Goal: Task Accomplishment & Management: Use online tool/utility

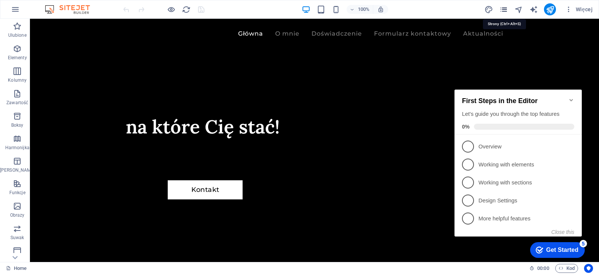
click at [505, 8] on icon "pages" at bounding box center [503, 9] width 9 height 9
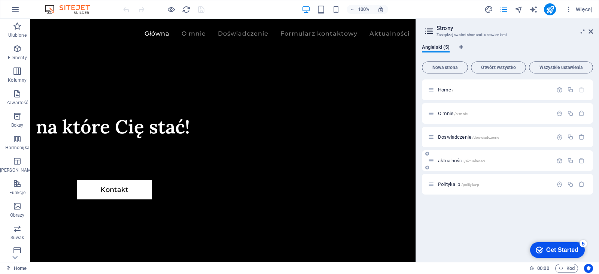
click at [475, 159] on span "/aktualnosci" at bounding box center [474, 161] width 21 height 4
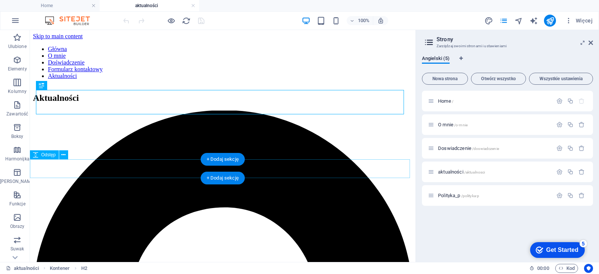
scroll to position [37, 0]
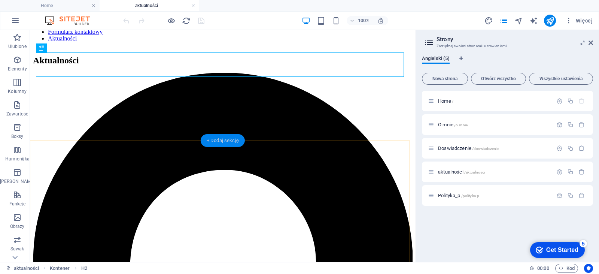
click at [225, 140] on div "+ Dodaj sekcję" at bounding box center [223, 140] width 44 height 13
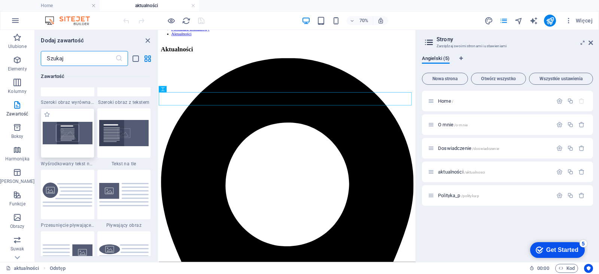
scroll to position [1422, 0]
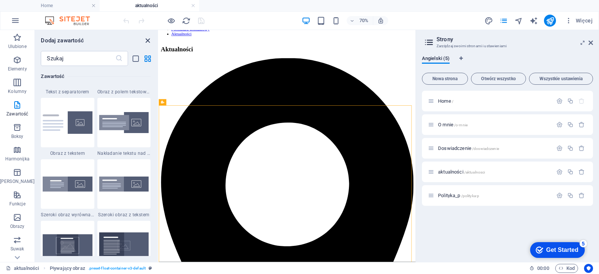
click at [147, 40] on icon "close panel" at bounding box center [147, 40] width 9 height 9
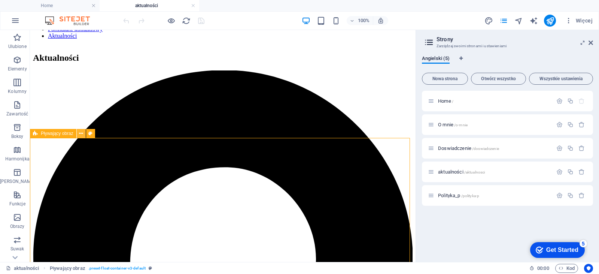
click at [83, 131] on icon at bounding box center [81, 134] width 4 height 8
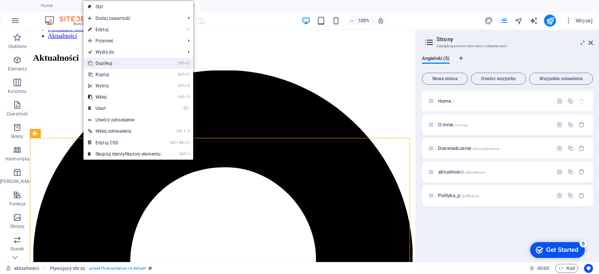
click at [129, 64] on link "Ctrl D Duplikuj" at bounding box center [124, 63] width 82 height 11
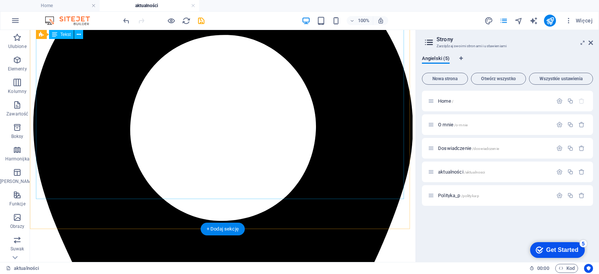
scroll to position [112, 0]
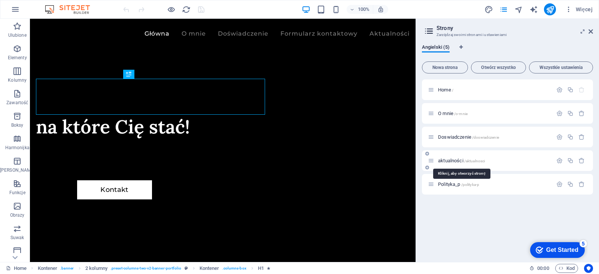
click at [455, 161] on span "aktualności /aktualnosci" at bounding box center [461, 161] width 47 height 6
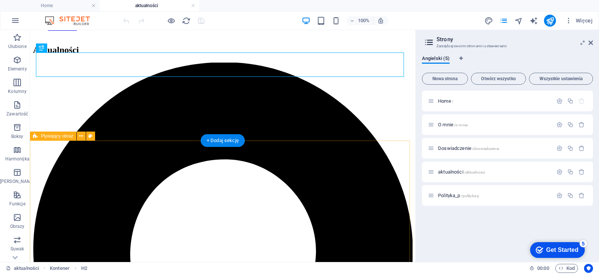
scroll to position [37, 0]
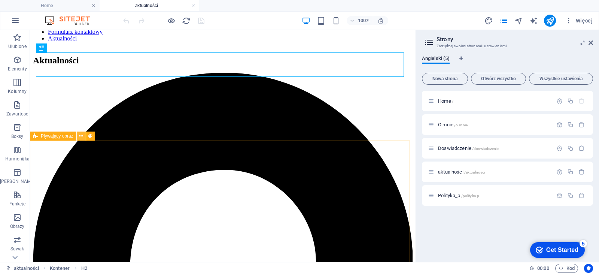
click at [82, 136] on icon at bounding box center [81, 136] width 4 height 8
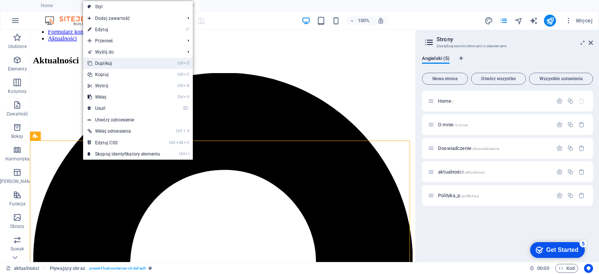
click at [110, 62] on link "Ctrl D Duplikuj" at bounding box center [124, 63] width 82 height 11
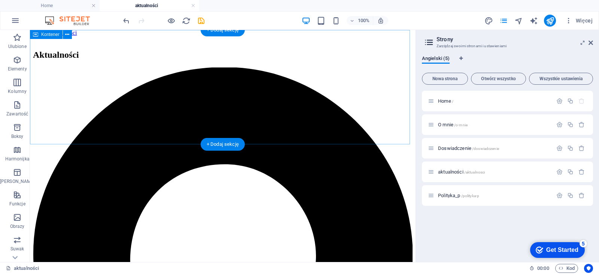
scroll to position [75, 0]
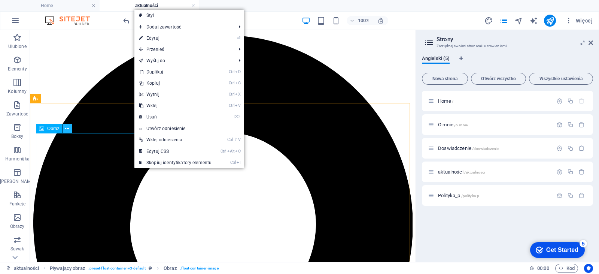
click at [69, 128] on icon at bounding box center [67, 129] width 4 height 8
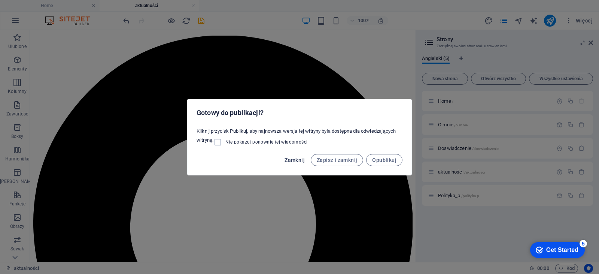
click at [294, 159] on span "Zamknij" at bounding box center [294, 160] width 20 height 6
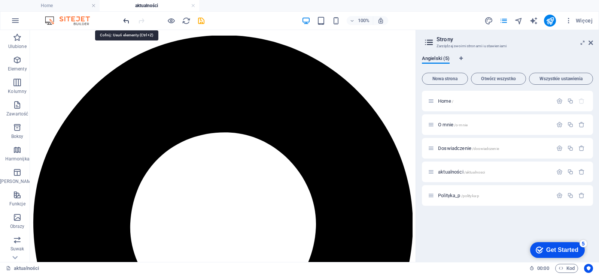
click at [124, 19] on icon "undo" at bounding box center [126, 20] width 9 height 9
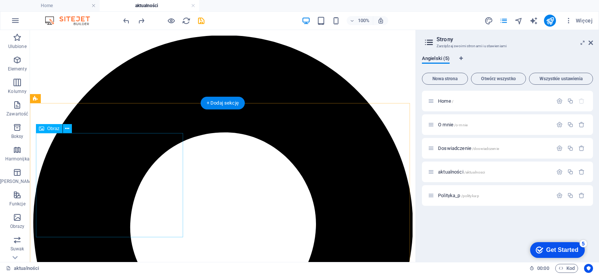
select select "%"
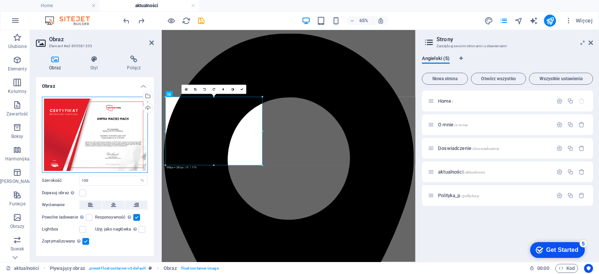
click at [106, 127] on div "Przeciągnij pliki tutaj, kliknij, aby wybrać pliki lub wybierz pliki z Plików l…" at bounding box center [95, 135] width 106 height 76
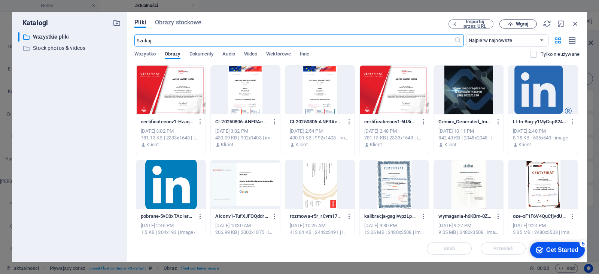
click at [520, 22] on span "Wgraj" at bounding box center [522, 24] width 12 height 4
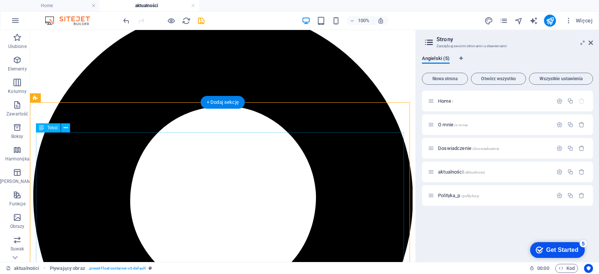
scroll to position [112, 0]
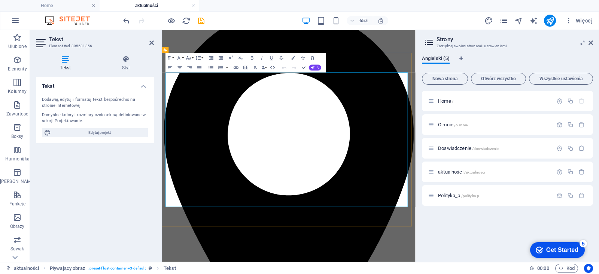
drag, startPoint x: 330, startPoint y: 278, endPoint x: 323, endPoint y: 98, distance: 179.8
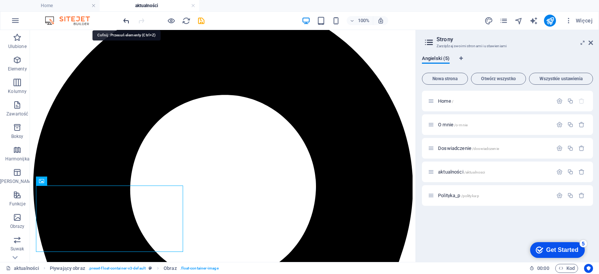
click at [125, 21] on icon "undo" at bounding box center [126, 20] width 9 height 9
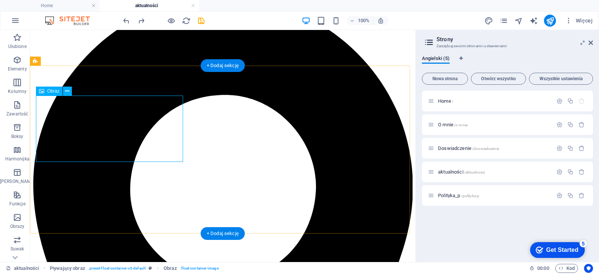
select select "%"
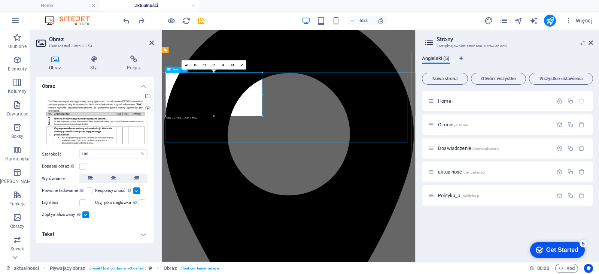
drag, startPoint x: 426, startPoint y: 147, endPoint x: 321, endPoint y: 173, distance: 107.6
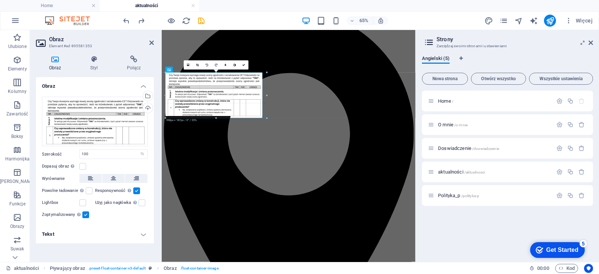
drag, startPoint x: 262, startPoint y: 116, endPoint x: 264, endPoint y: 120, distance: 4.0
type input "397"
select select "px"
drag, startPoint x: 261, startPoint y: 115, endPoint x: 158, endPoint y: 137, distance: 104.8
type input "398"
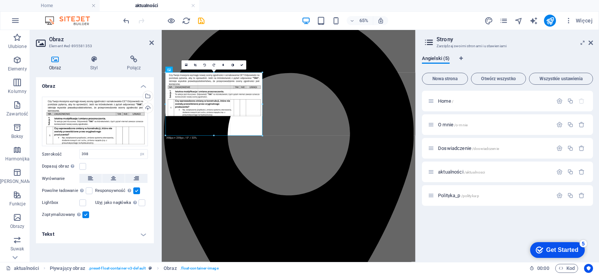
drag, startPoint x: 263, startPoint y: 117, endPoint x: 264, endPoint y: 124, distance: 6.4
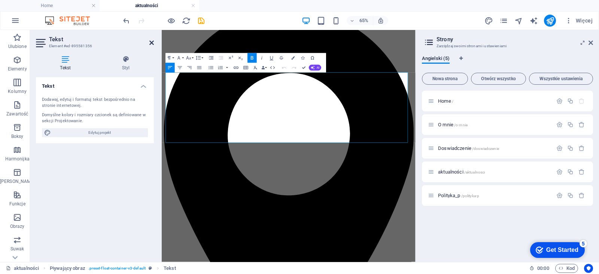
click at [152, 41] on icon at bounding box center [151, 43] width 4 height 6
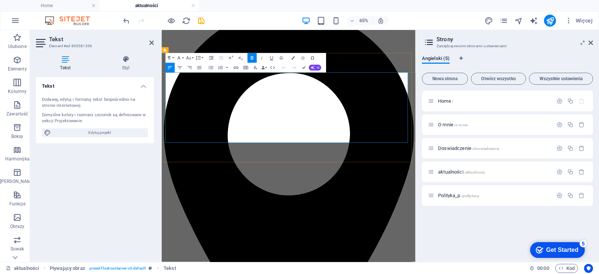
drag, startPoint x: 379, startPoint y: 188, endPoint x: 286, endPoint y: 188, distance: 92.8
click at [15, 66] on p "Elementy" at bounding box center [17, 69] width 19 height 6
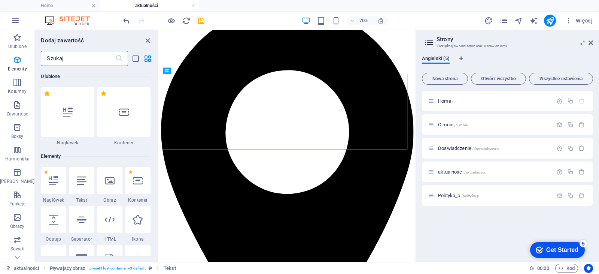
scroll to position [80, 0]
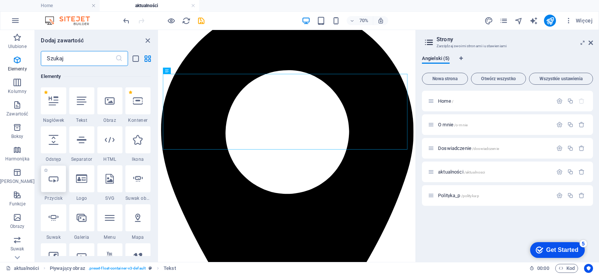
click at [57, 175] on div at bounding box center [53, 178] width 25 height 27
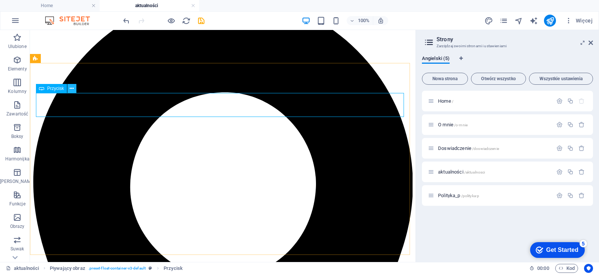
click at [74, 90] on button at bounding box center [71, 88] width 9 height 9
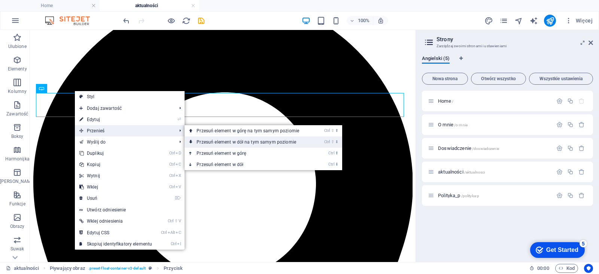
click at [205, 143] on link "Ctrl ⇧ ⬇ Przesuń element w dół na tym samym poziomie" at bounding box center [250, 141] width 130 height 11
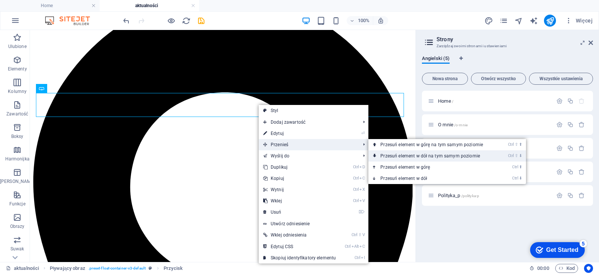
click at [390, 155] on link "Ctrl ⇧ ⬇ Przesuń element w dół na tym samym poziomie" at bounding box center [433, 155] width 130 height 11
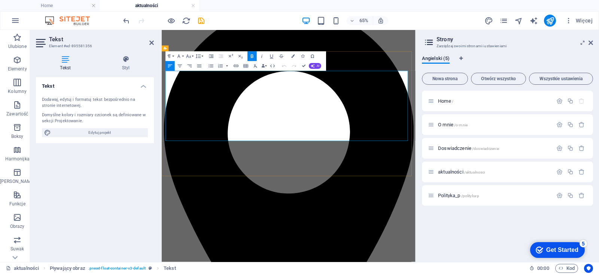
drag, startPoint x: 338, startPoint y: 177, endPoint x: 167, endPoint y: 175, distance: 170.3
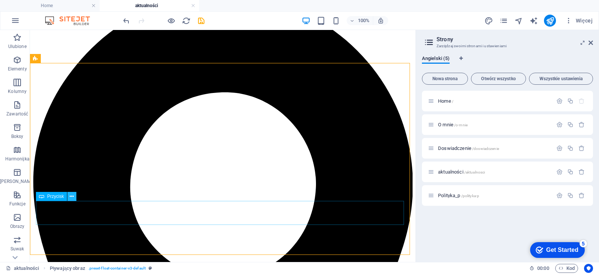
click at [75, 194] on button at bounding box center [71, 196] width 9 height 9
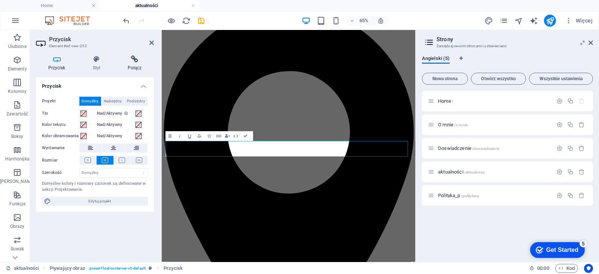
click at [135, 67] on h4 "Połącz" at bounding box center [135, 63] width 38 height 16
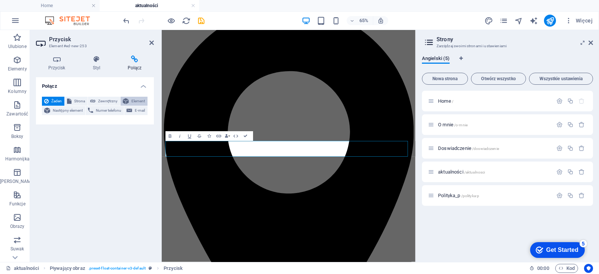
click at [133, 100] on span "Element" at bounding box center [138, 101] width 14 height 9
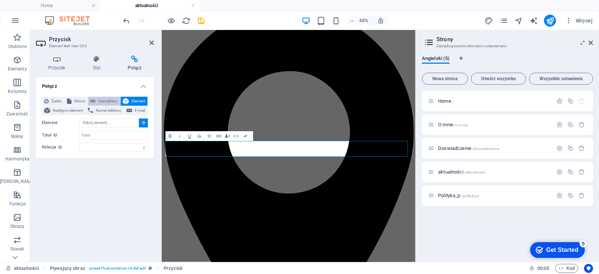
click at [105, 101] on span "Zewnętrzny" at bounding box center [108, 101] width 20 height 9
select select "blank"
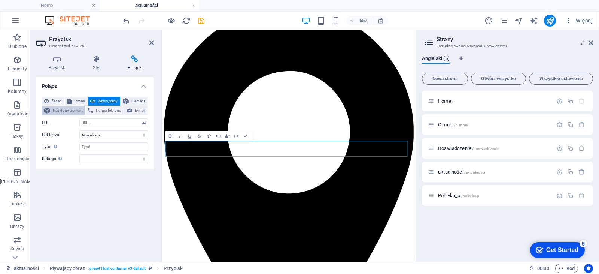
click at [73, 107] on span "Następny element" at bounding box center [67, 110] width 31 height 9
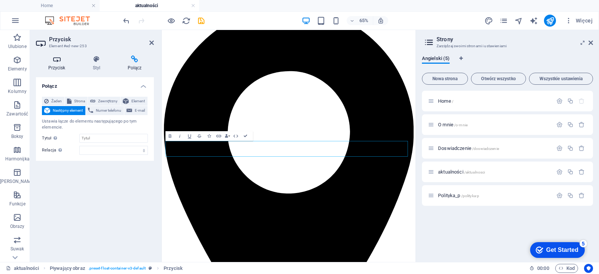
click at [57, 65] on h4 "Przycisk" at bounding box center [58, 63] width 45 height 16
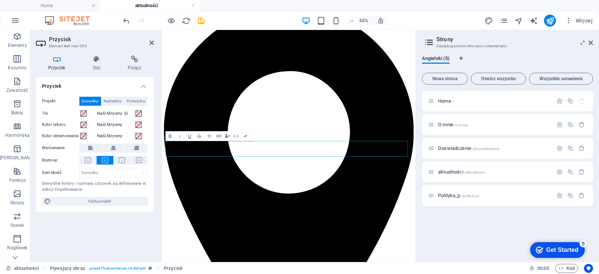
scroll to position [37, 0]
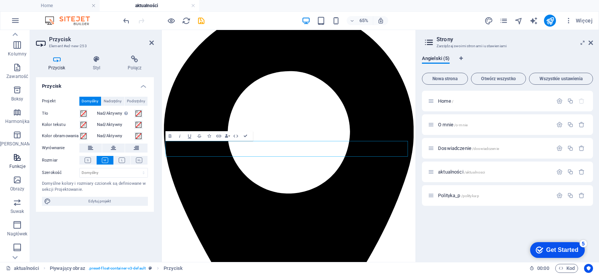
click at [13, 160] on icon "button" at bounding box center [17, 157] width 9 height 9
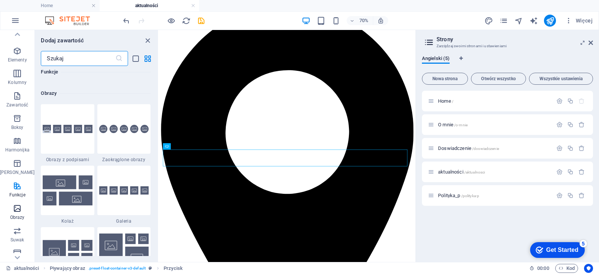
scroll to position [0, 0]
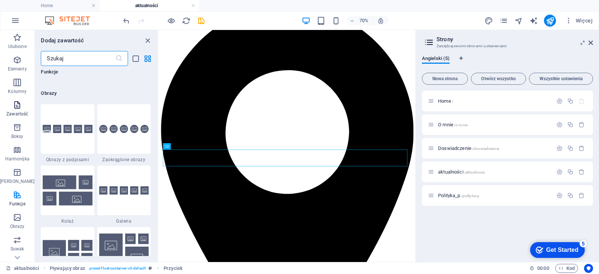
click at [10, 104] on span "Zawartość" at bounding box center [17, 109] width 34 height 18
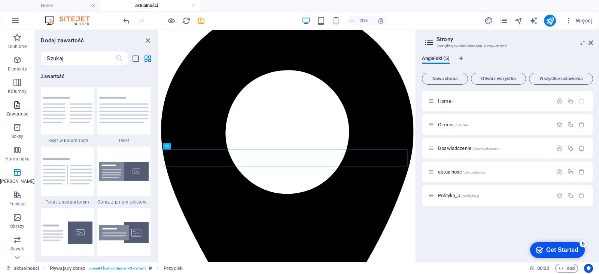
scroll to position [1310, 0]
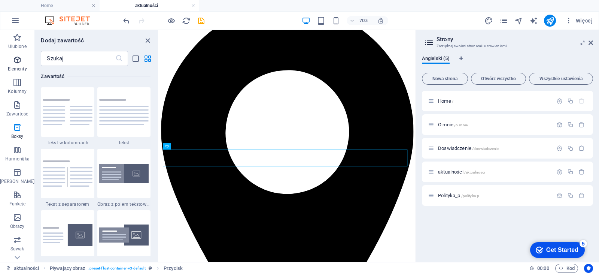
click at [17, 57] on icon "button" at bounding box center [17, 59] width 9 height 9
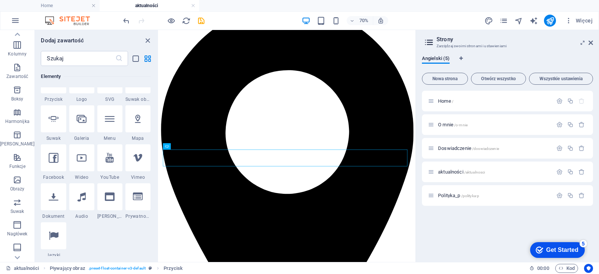
scroll to position [192, 0]
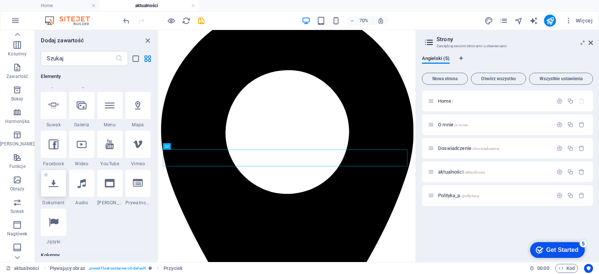
click at [57, 186] on div at bounding box center [53, 183] width 25 height 27
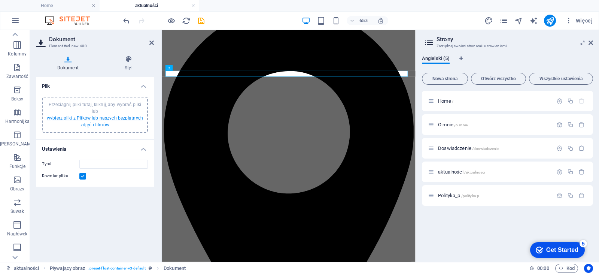
click at [98, 118] on link "wybierz pliki z Plików lub naszych bezpłatnych zdjęć i filmów" at bounding box center [95, 121] width 96 height 12
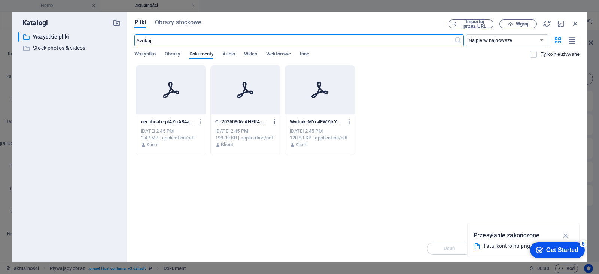
click at [351, 213] on div "Upuść pliki tutaj, aby natychmiast je przesłać certificate-plAZnA84aNUDW4bfmRbJ…" at bounding box center [356, 150] width 445 height 170
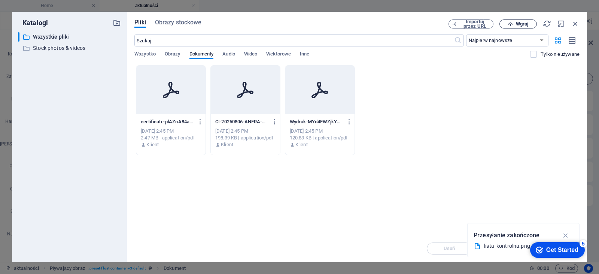
click at [515, 22] on span "Wgraj" at bounding box center [518, 24] width 31 height 5
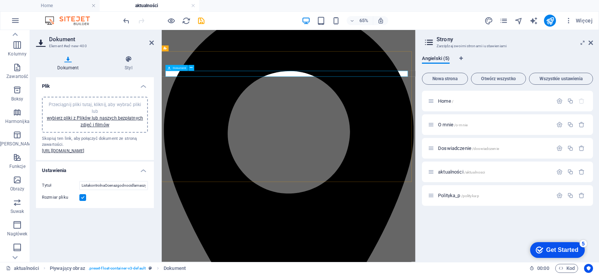
drag, startPoint x: 131, startPoint y: 205, endPoint x: 14, endPoint y: 199, distance: 117.7
click at [14, 200] on section "Ulubione Elementy Kolumny Zawartość Boksy Harmonijka Tabele Funkcje Obrazy Suwa…" at bounding box center [207, 146] width 415 height 232
type input "f"
paste input "Sprawdź swoje maszyny teraz! Pobierz listę"
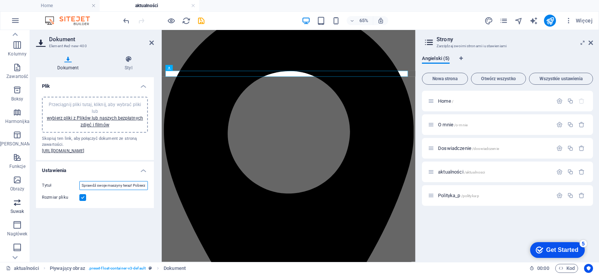
scroll to position [0, 8]
type input "Sprawdź swoje maszyny teraz! Pobierz listę"
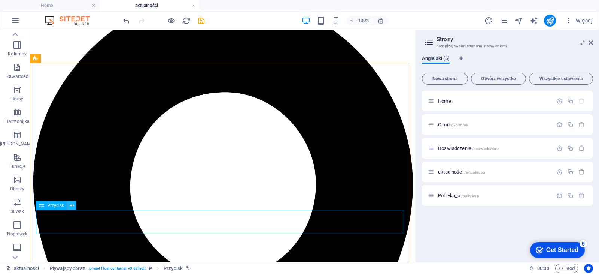
click at [74, 204] on button at bounding box center [71, 205] width 9 height 9
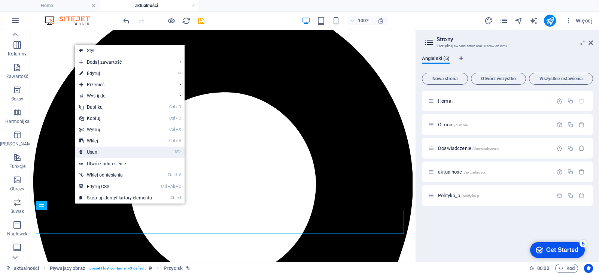
click at [113, 149] on link "⌦ Usuń" at bounding box center [116, 151] width 82 height 11
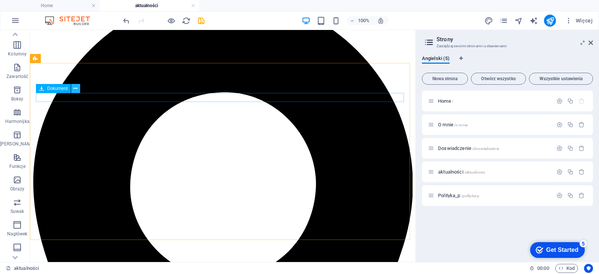
click at [79, 89] on button at bounding box center [75, 88] width 9 height 9
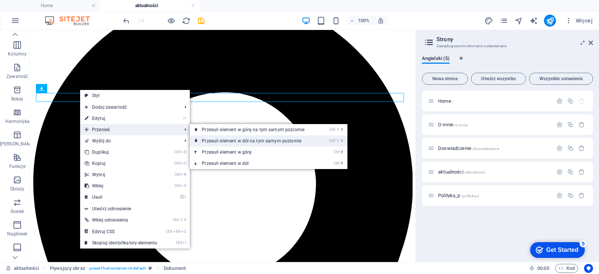
click at [214, 138] on link "Ctrl ⇧ ⬇ Przesuń element w dół na tym samym poziomie" at bounding box center [255, 140] width 130 height 11
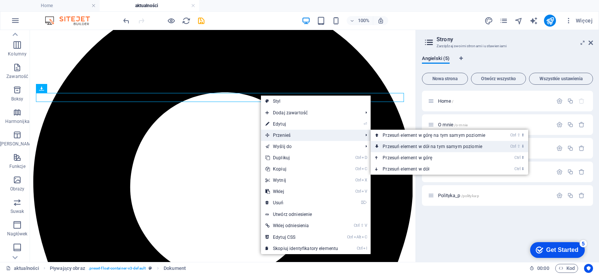
click at [385, 144] on link "Ctrl ⇧ ⬇ Przesuń element w dół na tym samym poziomie" at bounding box center [436, 146] width 130 height 11
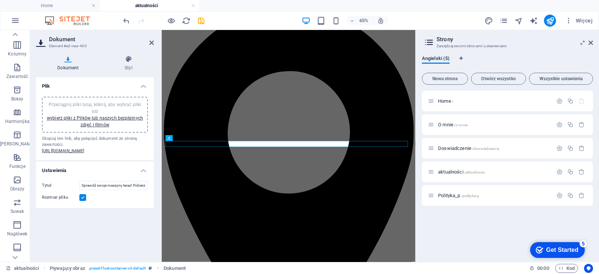
click at [81, 201] on label at bounding box center [82, 197] width 7 height 7
click at [0, 0] on input "Rozmiar pliku" at bounding box center [0, 0] width 0 height 0
click at [130, 63] on icon at bounding box center [128, 58] width 51 height 7
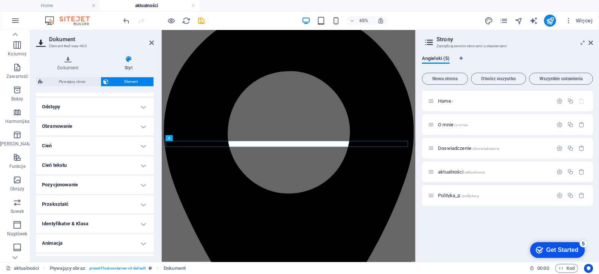
scroll to position [150, 0]
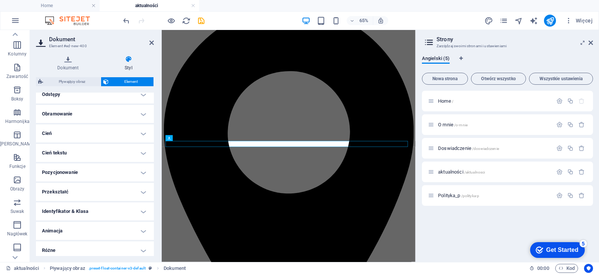
click at [101, 224] on h4 "Animacja" at bounding box center [95, 231] width 118 height 18
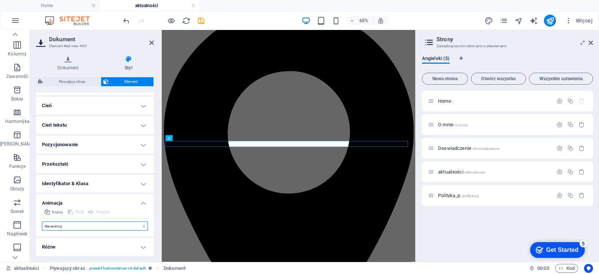
click at [138, 225] on select "Nie animuj Pokaż / Ukryj Przesuń w górę/w dół Powiększ/oddal Przesuń od lewej d…" at bounding box center [95, 225] width 106 height 9
select select "flash"
click at [42, 221] on select "Nie animuj Pokaż / Ukryj Przesuń w górę/w dół Powiększ/oddal Przesuń od lewej d…" at bounding box center [95, 225] width 106 height 9
select select "scroll"
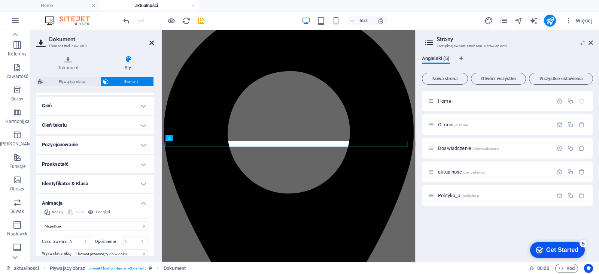
click at [150, 42] on icon at bounding box center [151, 43] width 4 height 6
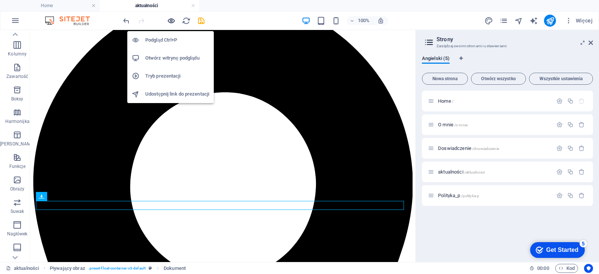
click at [170, 22] on icon "button" at bounding box center [171, 20] width 9 height 9
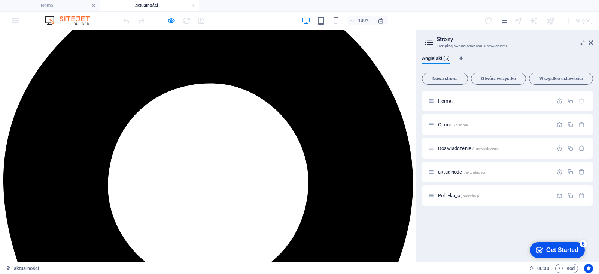
scroll to position [115, 0]
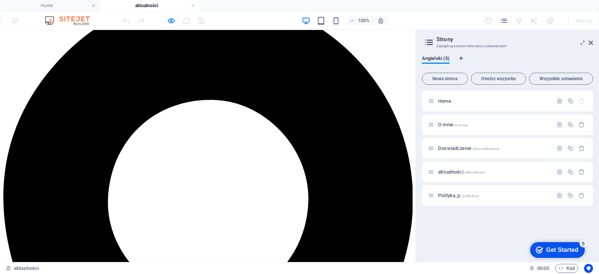
drag, startPoint x: 178, startPoint y: 95, endPoint x: 229, endPoint y: 119, distance: 56.1
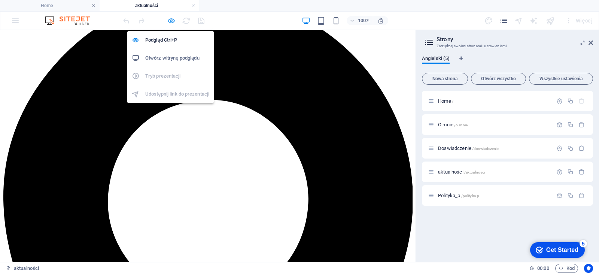
click at [174, 18] on icon "button" at bounding box center [171, 20] width 9 height 9
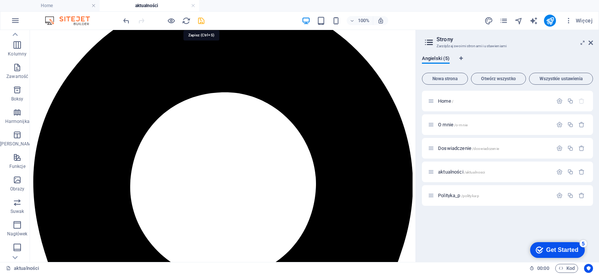
click at [204, 19] on icon "save" at bounding box center [201, 20] width 9 height 9
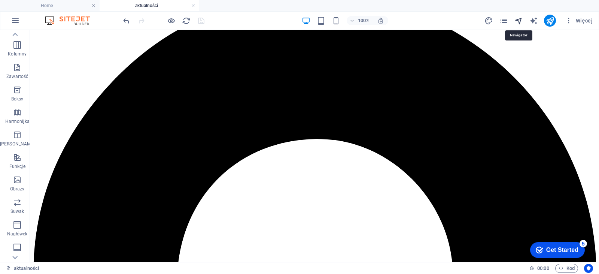
click at [520, 22] on icon "navigator" at bounding box center [518, 20] width 9 height 9
select select "14423751-en"
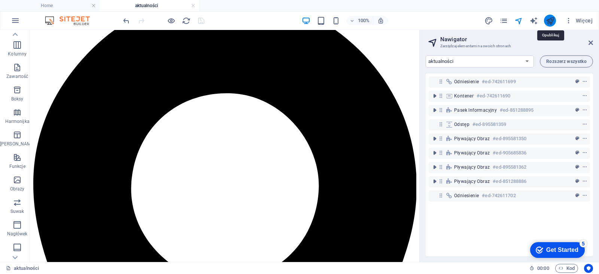
click at [549, 20] on icon "publish" at bounding box center [550, 20] width 9 height 9
